Goal: Complete application form

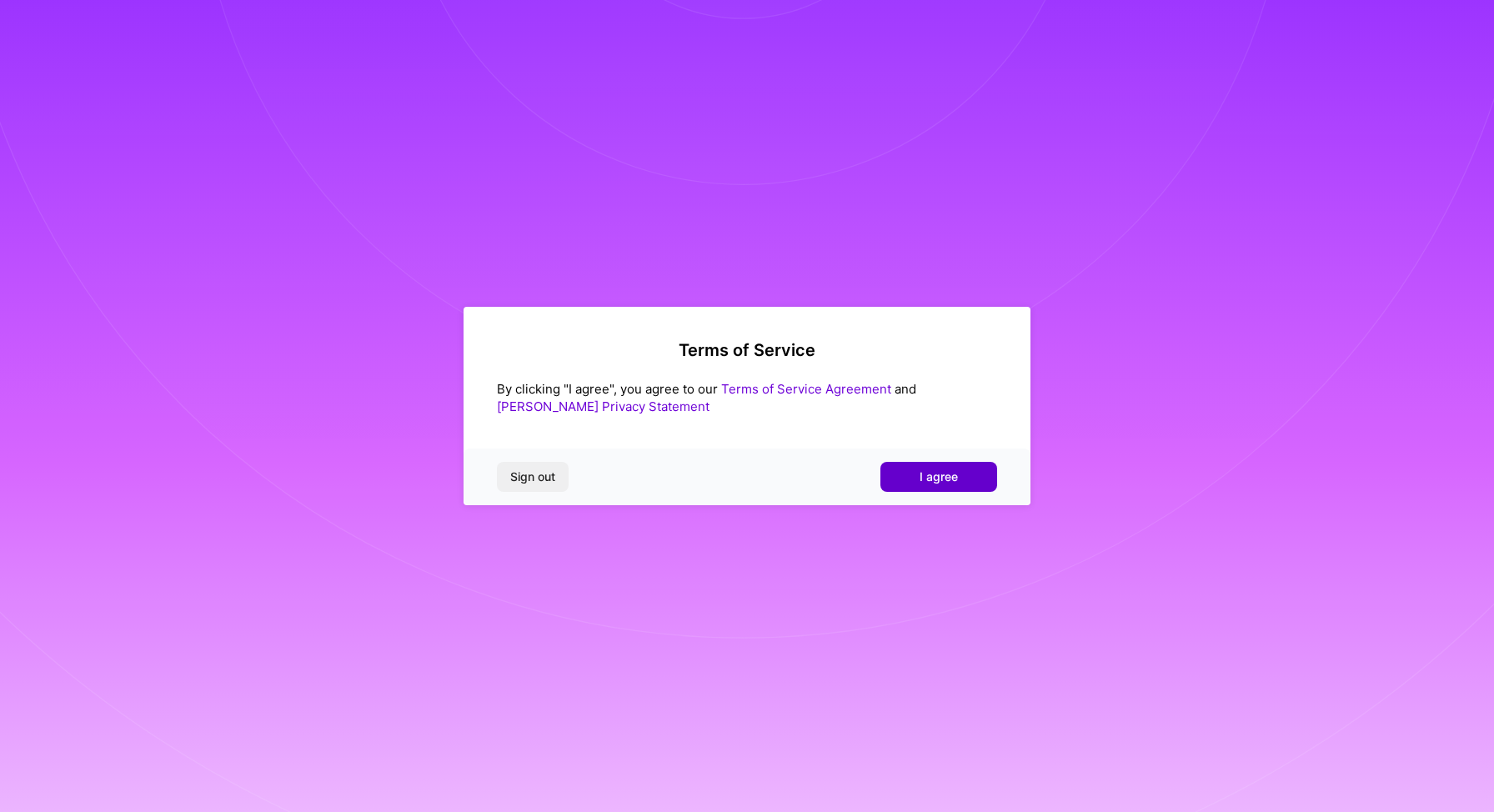
click at [966, 478] on button "I agree" at bounding box center [939, 476] width 117 height 30
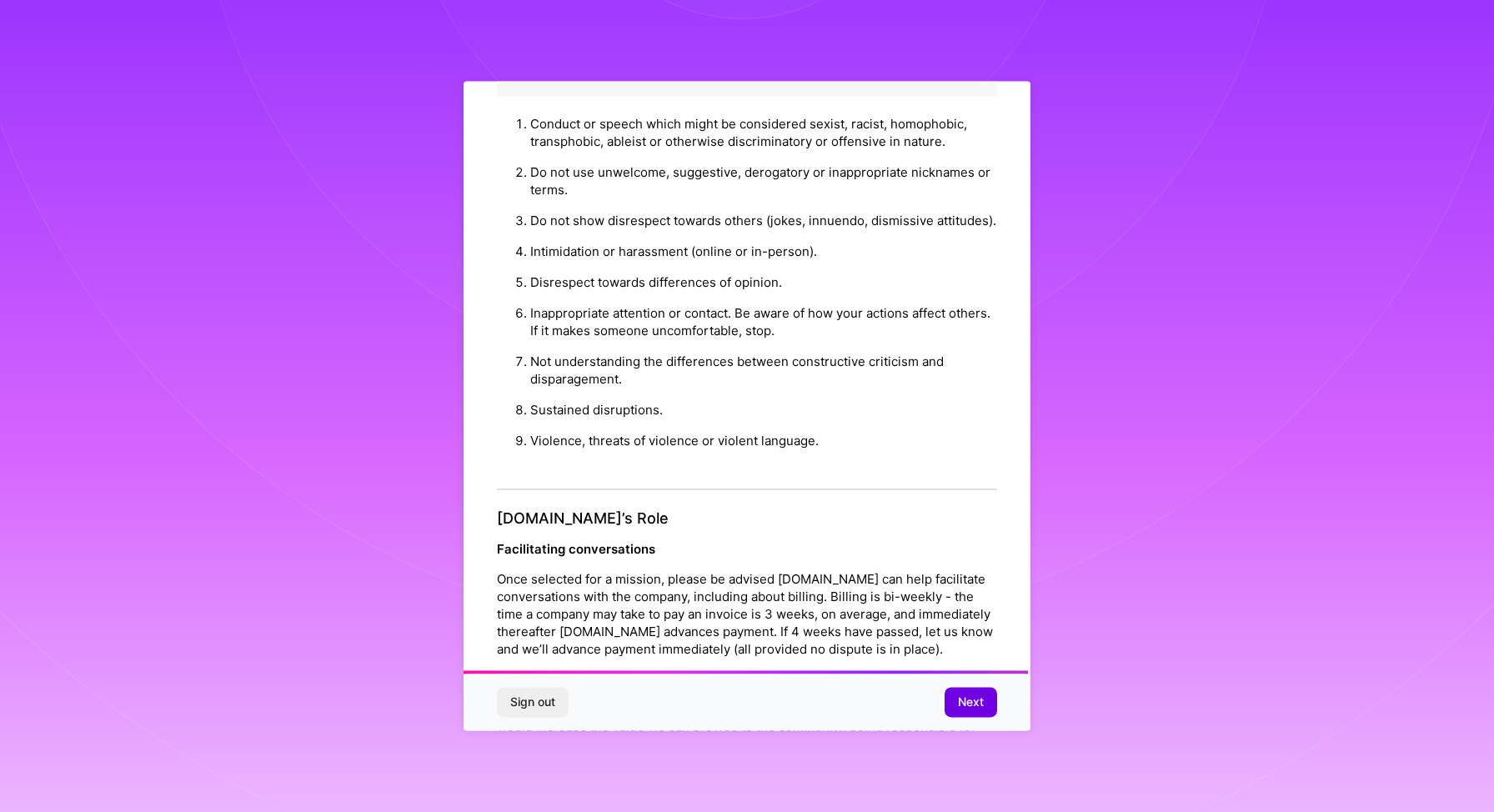
scroll to position [1631, 0]
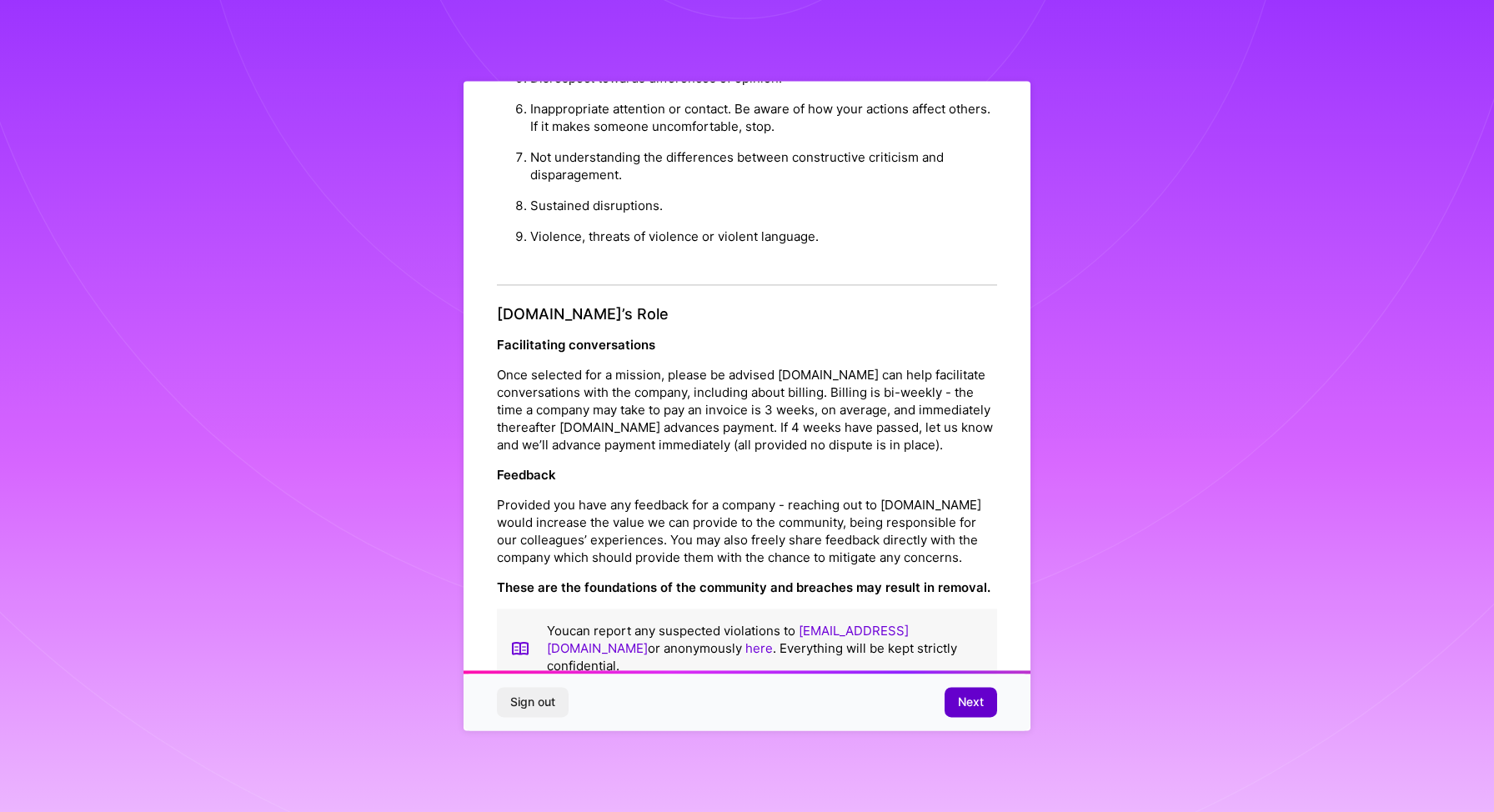
click at [965, 698] on span "Next" at bounding box center [971, 703] width 26 height 17
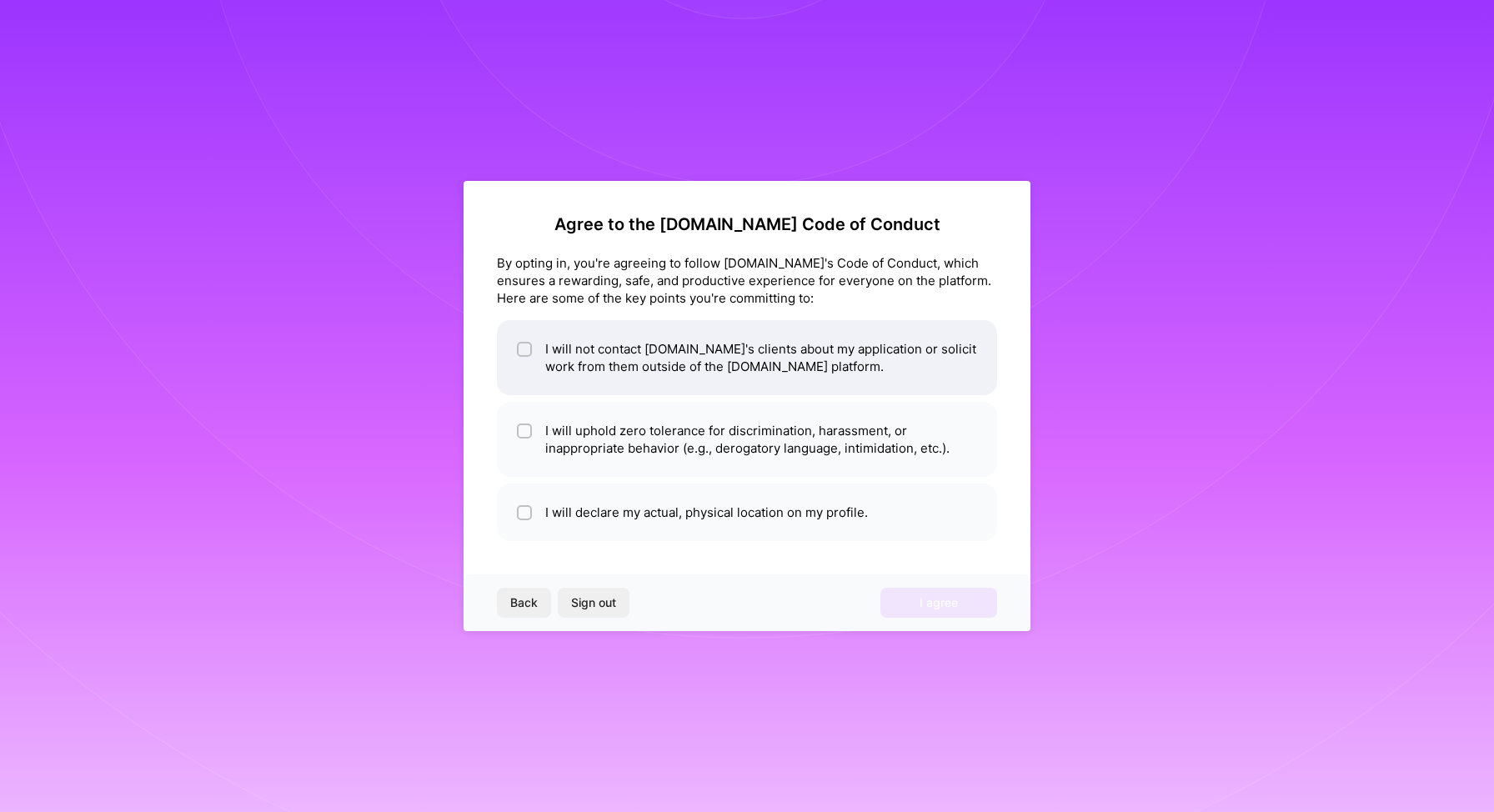
click at [736, 359] on li "I will not contact [DOMAIN_NAME]'s clients about my application or solicit work…" at bounding box center [747, 357] width 501 height 75
checkbox input "true"
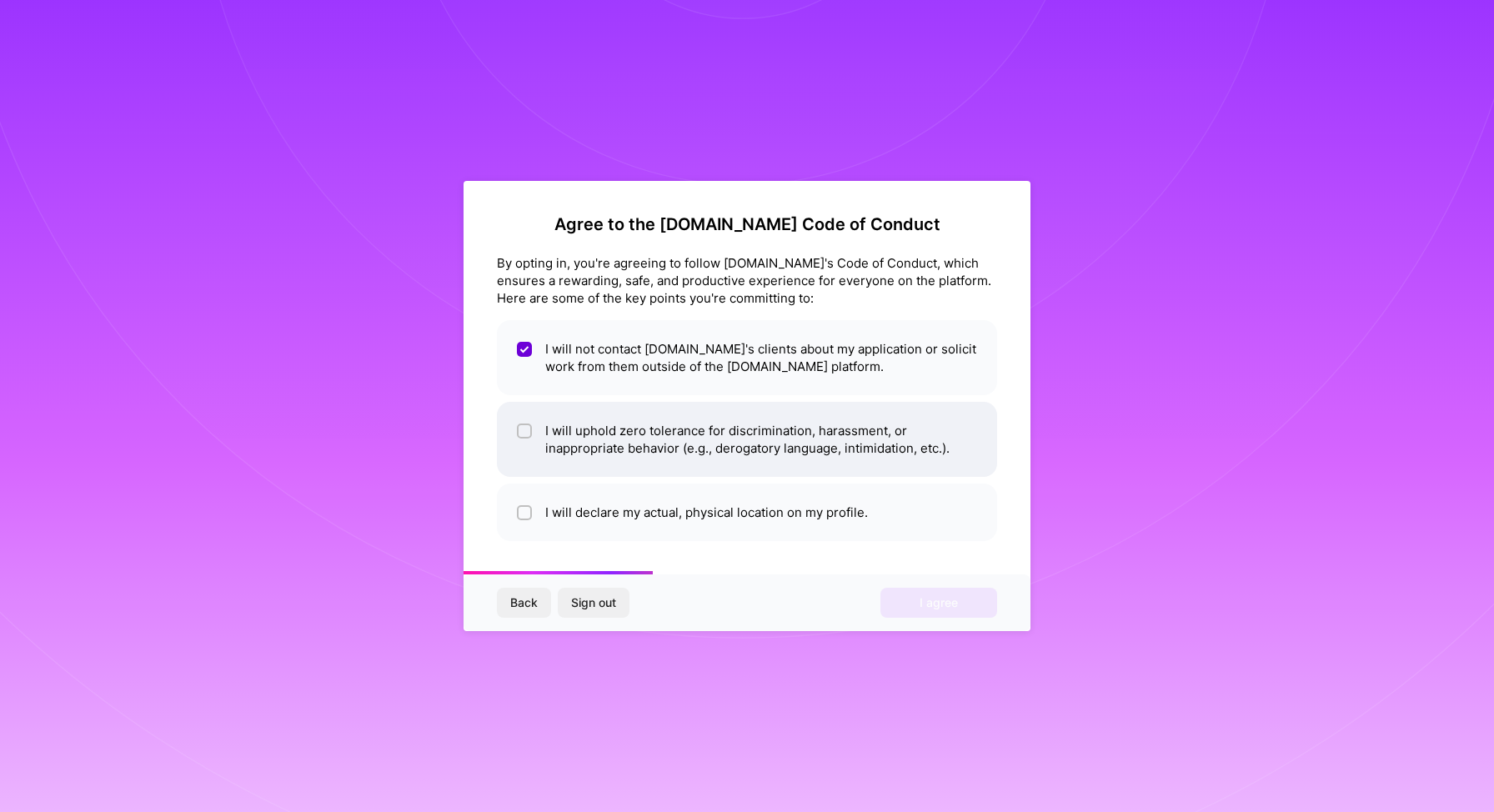
click at [720, 420] on li "I will uphold zero tolerance for discrimination, harassment, or inappropriate b…" at bounding box center [747, 439] width 501 height 75
checkbox input "true"
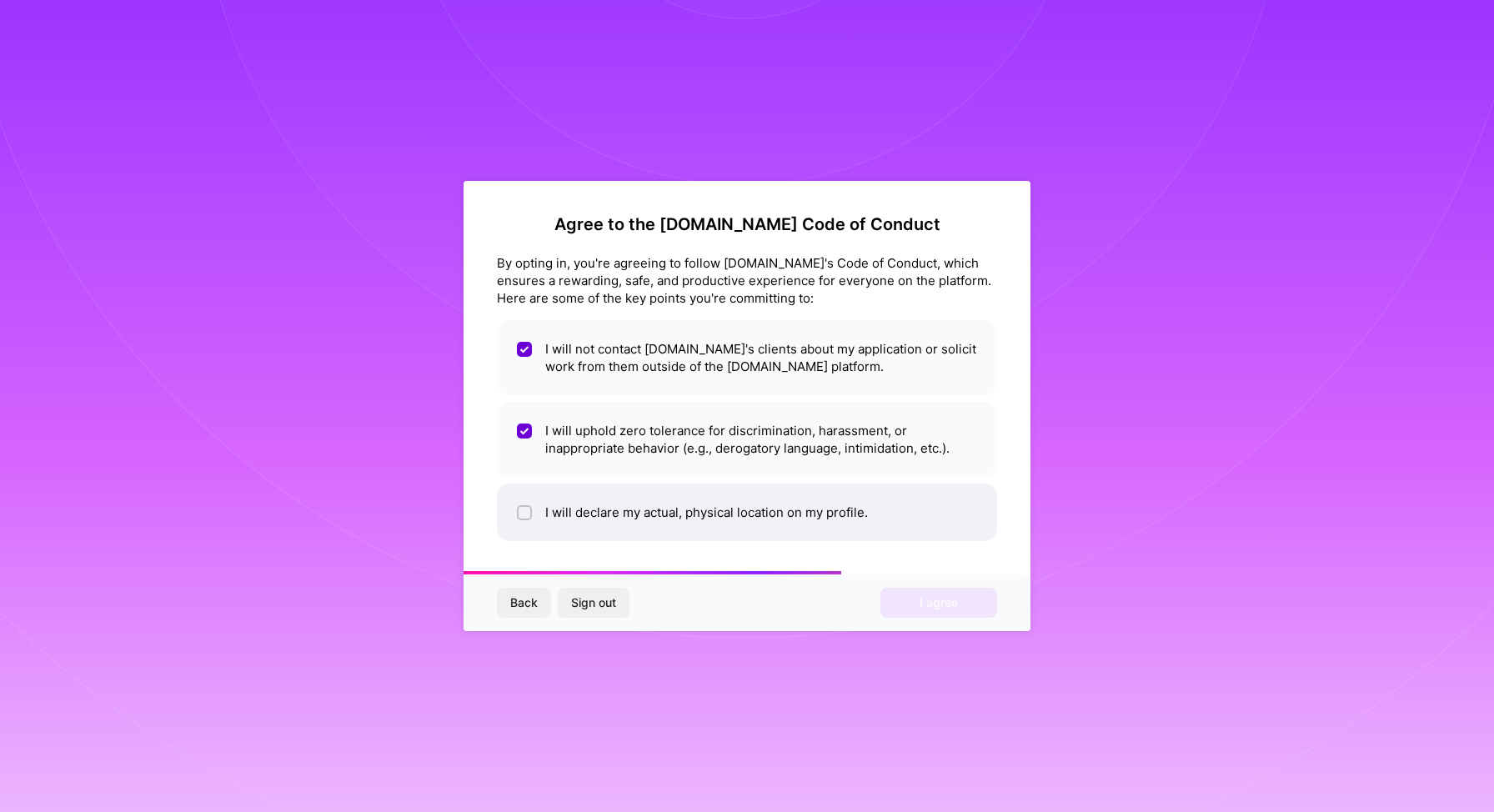
click at [758, 524] on li "I will declare my actual, physical location on my profile." at bounding box center [747, 512] width 501 height 58
checkbox input "true"
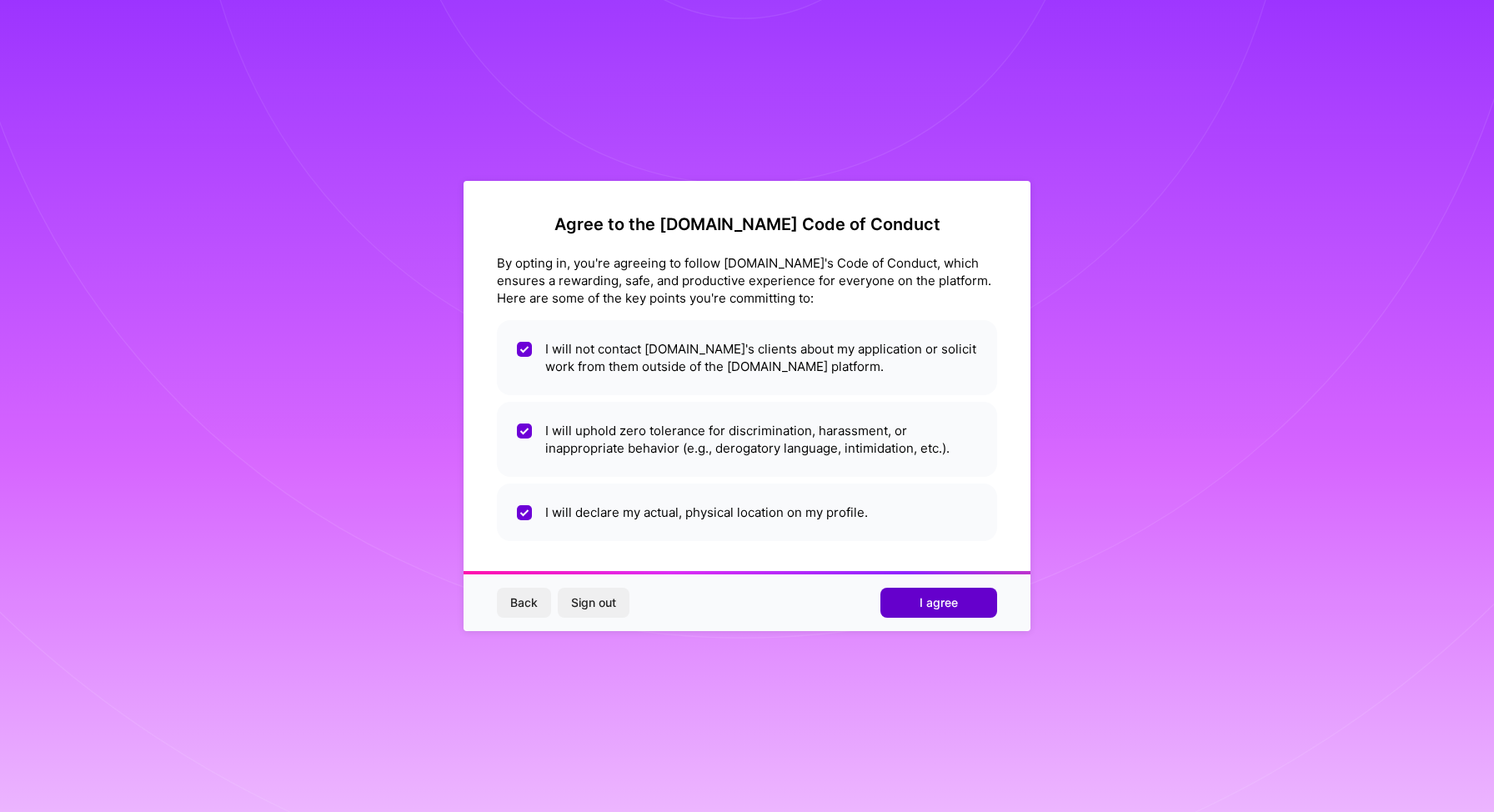
click at [911, 616] on button "I agree" at bounding box center [939, 602] width 117 height 30
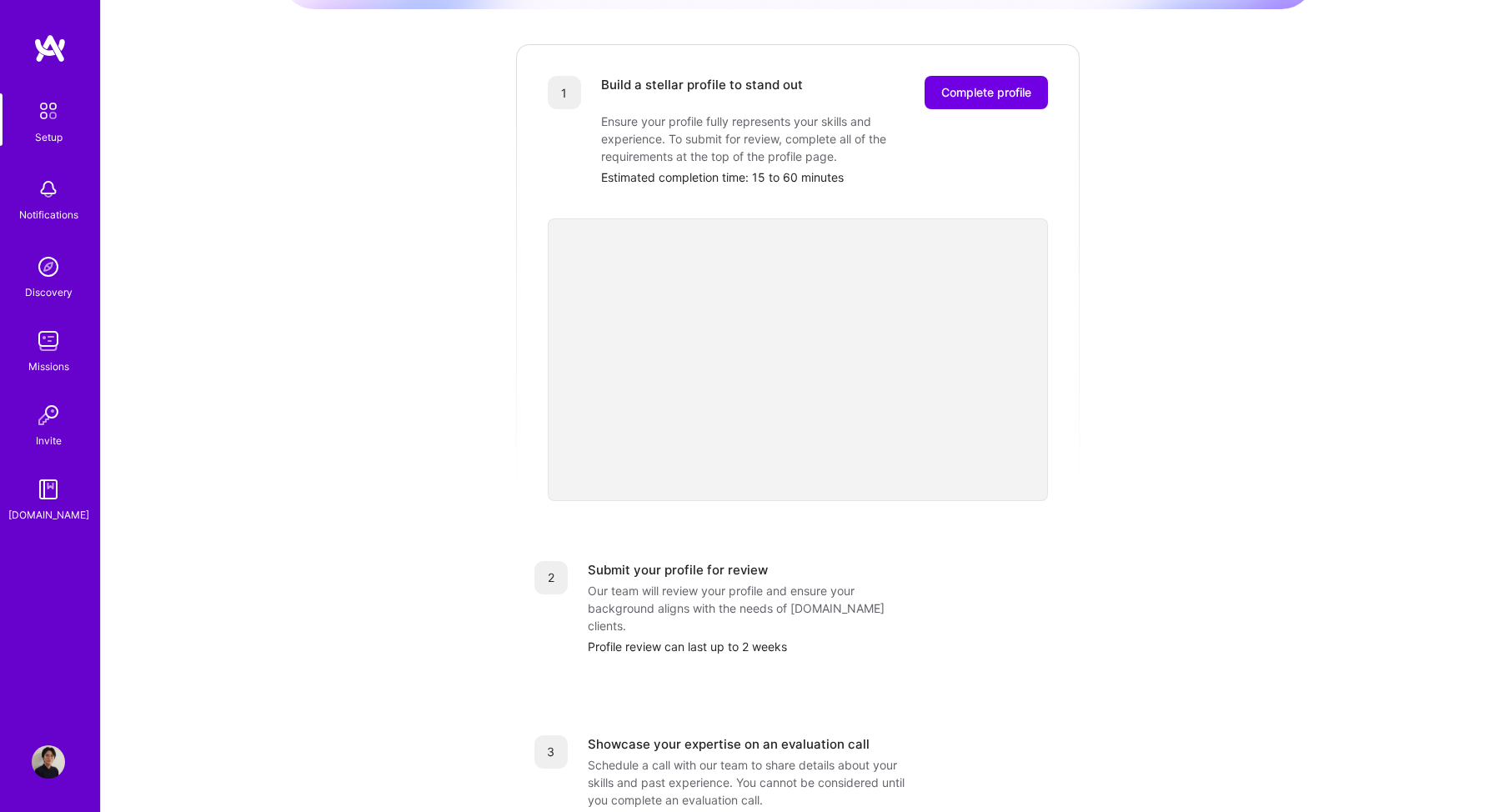
scroll to position [75, 0]
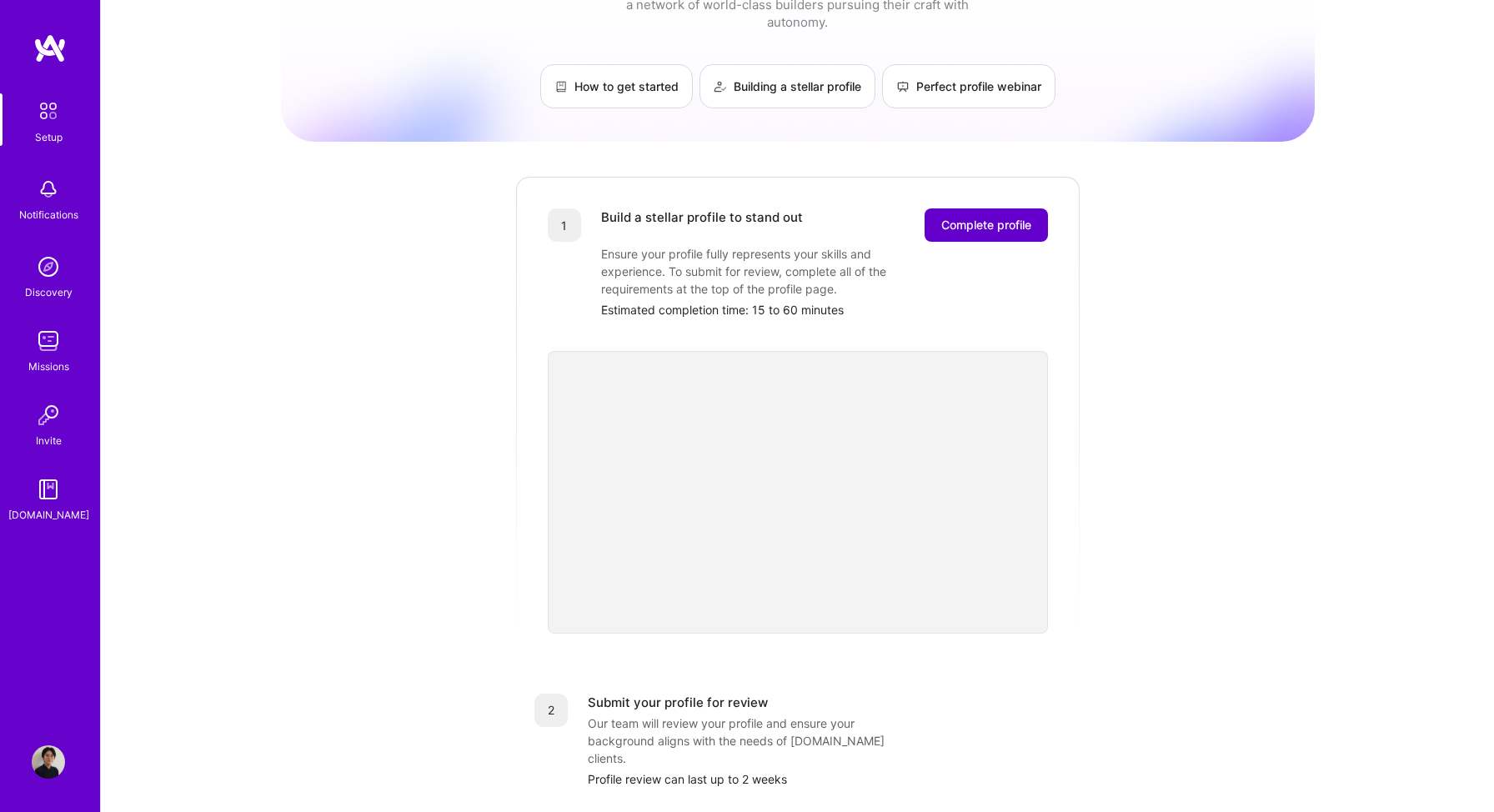
click at [1013, 217] on span "Complete profile" at bounding box center [986, 225] width 90 height 17
